Goal: Task Accomplishment & Management: Manage account settings

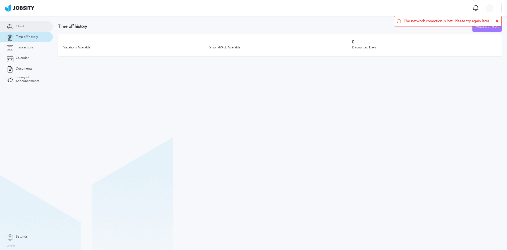
click at [29, 25] on link "Client" at bounding box center [26, 26] width 53 height 11
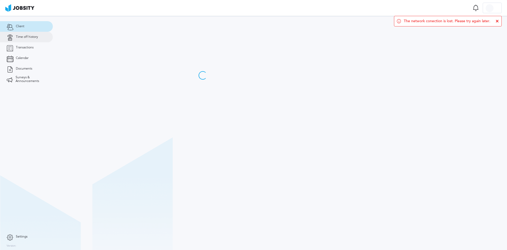
click at [26, 41] on link "Time off history" at bounding box center [26, 37] width 53 height 11
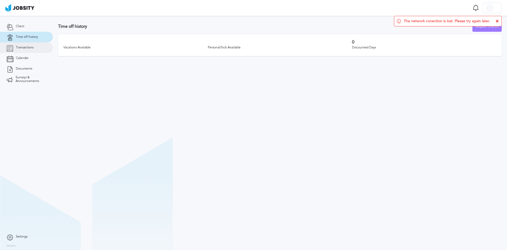
click at [25, 49] on span "Transactions" at bounding box center [25, 48] width 18 height 4
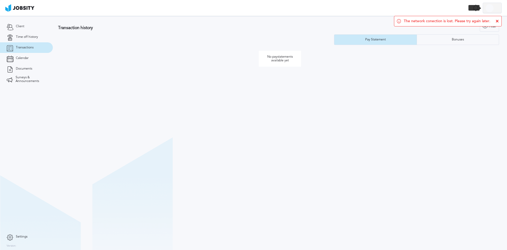
click at [493, 8] on div at bounding box center [490, 8] width 8 height 8
click at [499, 8] on li "Log Out" at bounding box center [492, 8] width 19 height 11
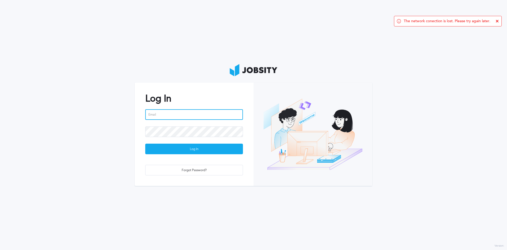
type input "[EMAIL_ADDRESS][PERSON_NAME][DOMAIN_NAME]"
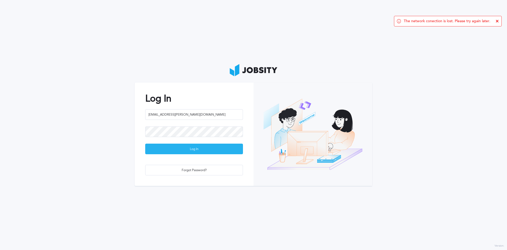
click at [184, 147] on div "Log In" at bounding box center [194, 149] width 97 height 11
click at [498, 19] on div "The network conection is lost. Please try again later." at bounding box center [448, 21] width 108 height 11
click at [497, 21] on icon at bounding box center [497, 21] width 3 height 3
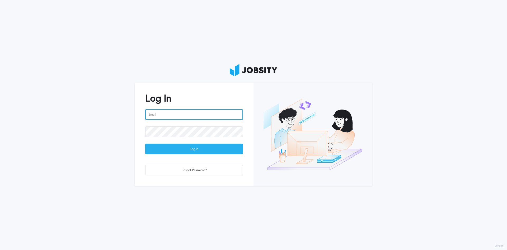
type input "[EMAIL_ADDRESS][PERSON_NAME][DOMAIN_NAME]"
click at [190, 154] on div "Log In" at bounding box center [194, 149] width 97 height 11
